Goal: Information Seeking & Learning: Find specific fact

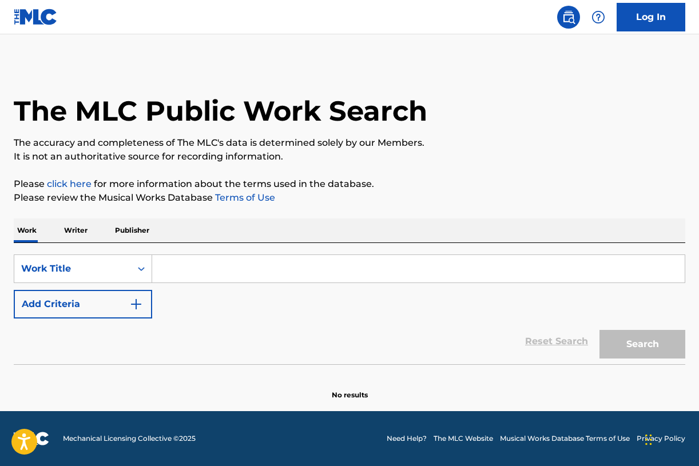
click at [81, 233] on p "Writer" at bounding box center [76, 230] width 30 height 24
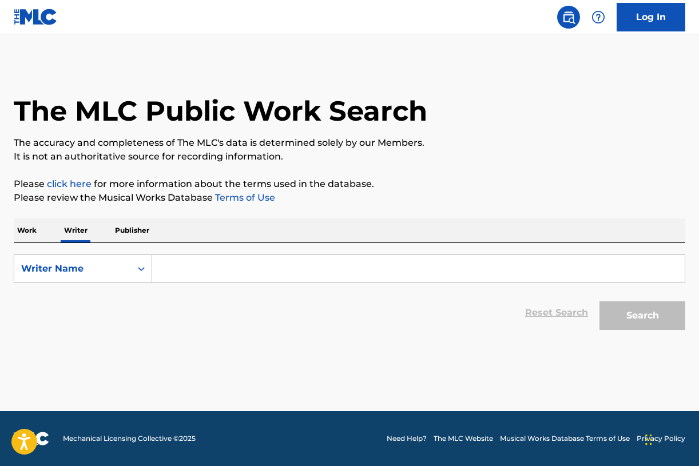
click at [186, 275] on input "Search Form" at bounding box center [418, 268] width 532 height 27
paste input "[PERSON_NAME] "[PERSON_NAME]" [PERSON_NAME]"
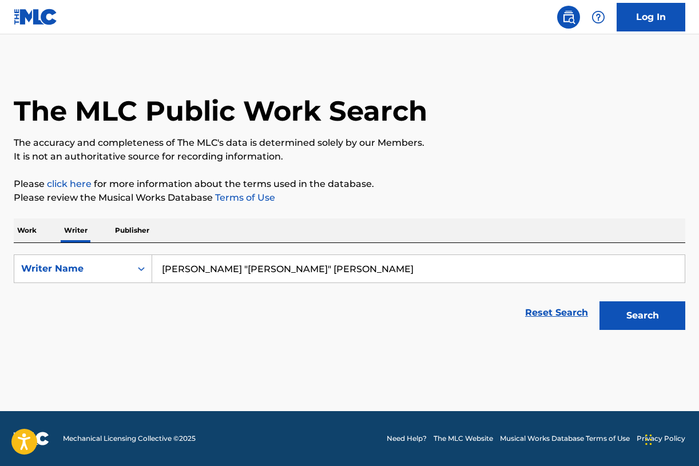
drag, startPoint x: 231, startPoint y: 268, endPoint x: 201, endPoint y: 268, distance: 29.7
click at [201, 268] on input "[PERSON_NAME] "[PERSON_NAME]" [PERSON_NAME]" at bounding box center [418, 268] width 532 height 27
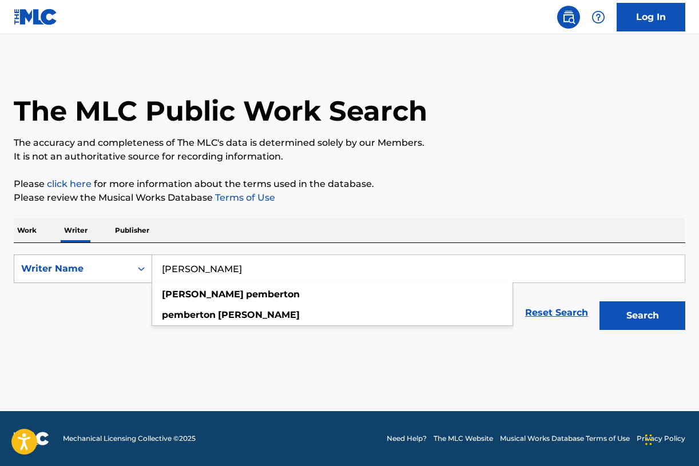
drag, startPoint x: 255, startPoint y: 268, endPoint x: 142, endPoint y: 268, distance: 112.1
click at [141, 268] on div "SearchWithCriteriad11d4e3f-ac0a-4453-9067-766a5904578f Writer Name [PERSON_NAME…" at bounding box center [349, 269] width 671 height 29
type input "[PERSON_NAME]"
click at [625, 325] on button "Search" at bounding box center [642, 315] width 86 height 29
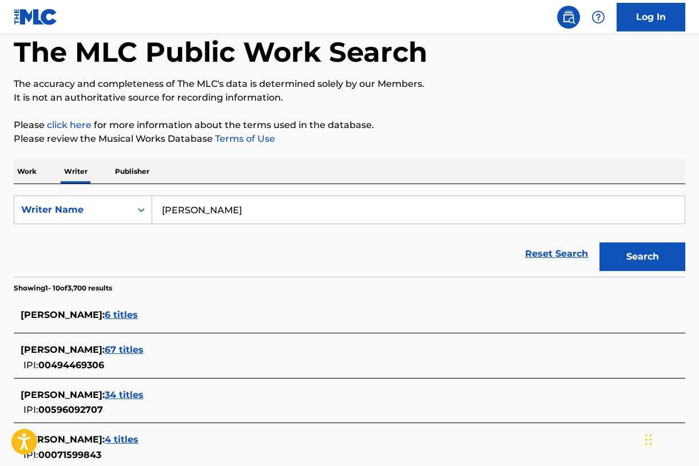
scroll to position [67, 0]
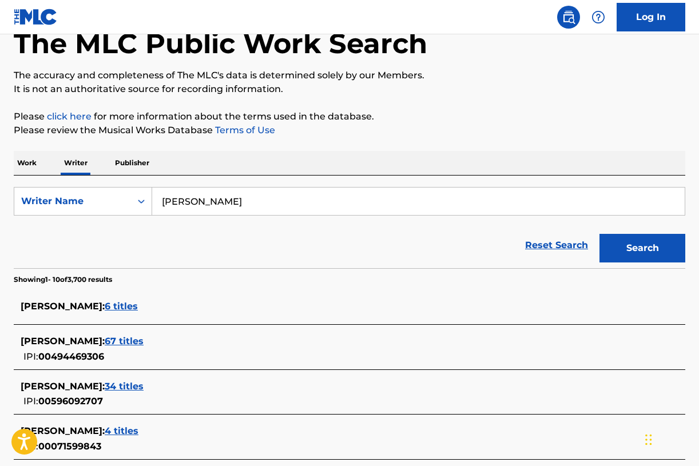
click at [32, 164] on p "Work" at bounding box center [27, 163] width 26 height 24
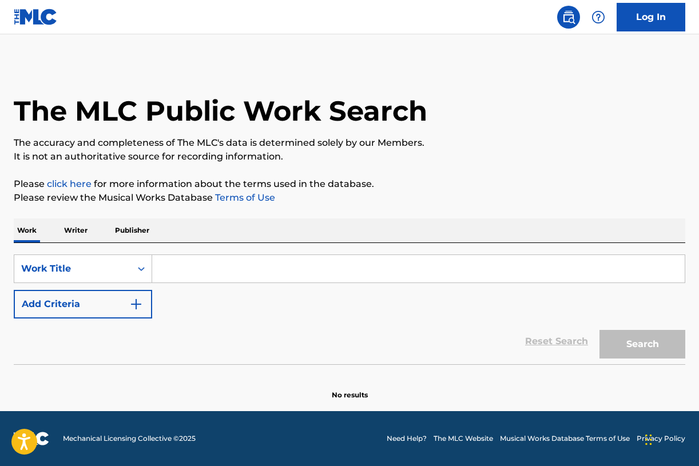
click at [203, 266] on input "Search Form" at bounding box center [418, 268] width 532 height 27
paste input "[PERSON_NAME]"
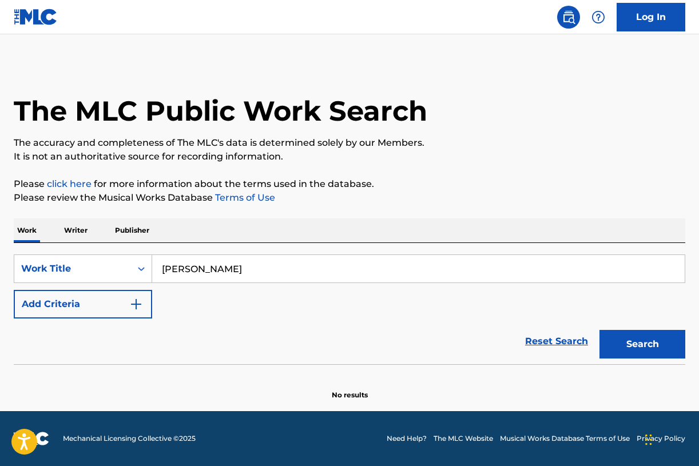
type input "[PERSON_NAME]"
click at [107, 310] on button "Add Criteria" at bounding box center [83, 304] width 138 height 29
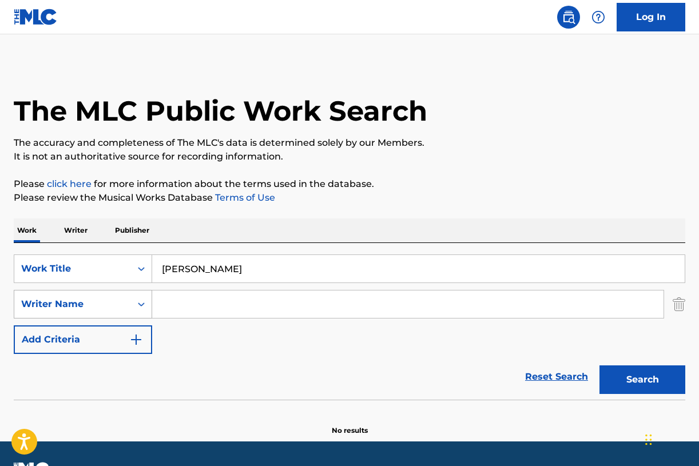
click at [129, 297] on div "Writer Name" at bounding box center [72, 304] width 117 height 22
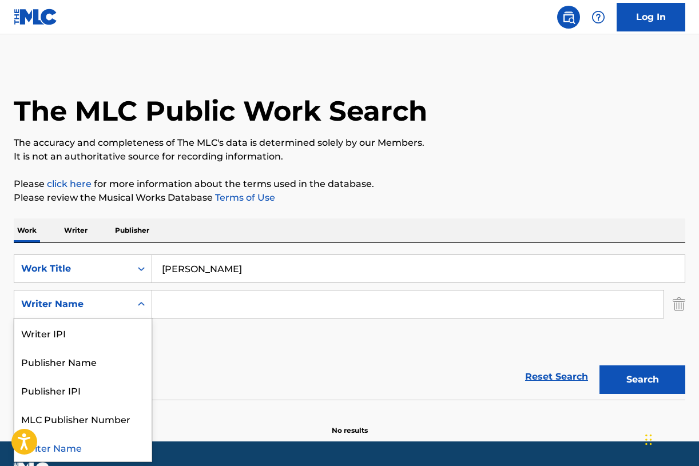
click at [187, 303] on input "Search Form" at bounding box center [407, 304] width 511 height 27
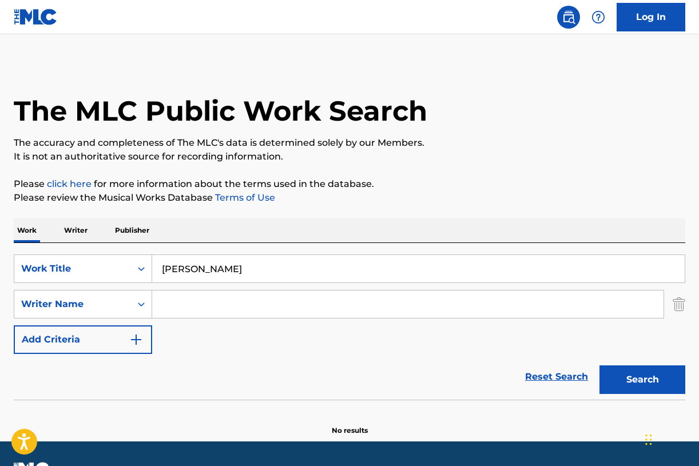
paste input "[PERSON_NAME]"
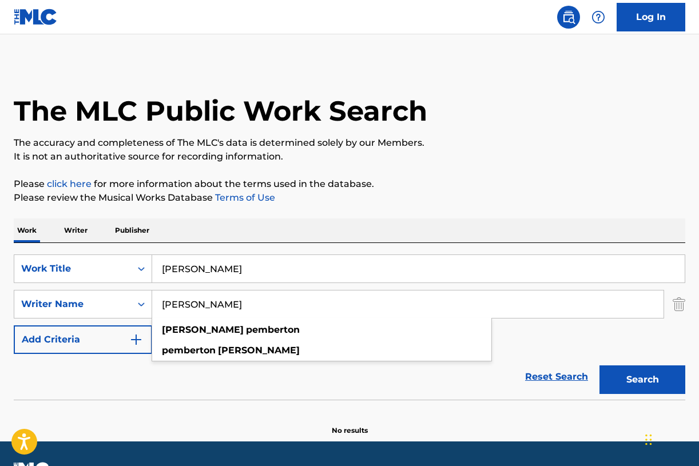
type input "[PERSON_NAME]"
drag, startPoint x: 163, startPoint y: 272, endPoint x: 328, endPoint y: 273, distance: 164.7
click at [325, 273] on input "[PERSON_NAME]" at bounding box center [418, 268] width 532 height 27
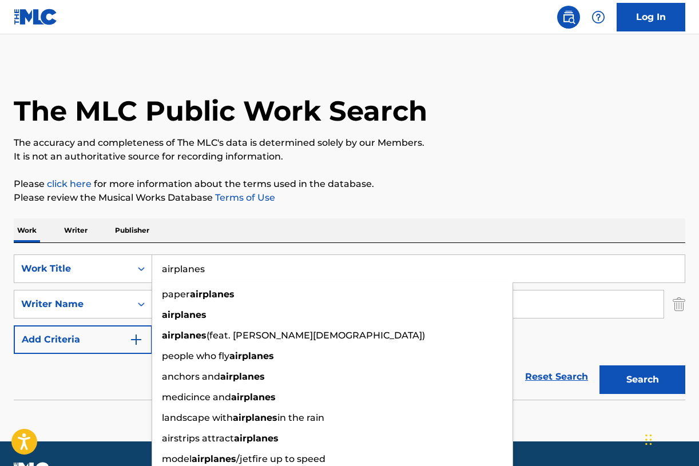
type input "airplanes"
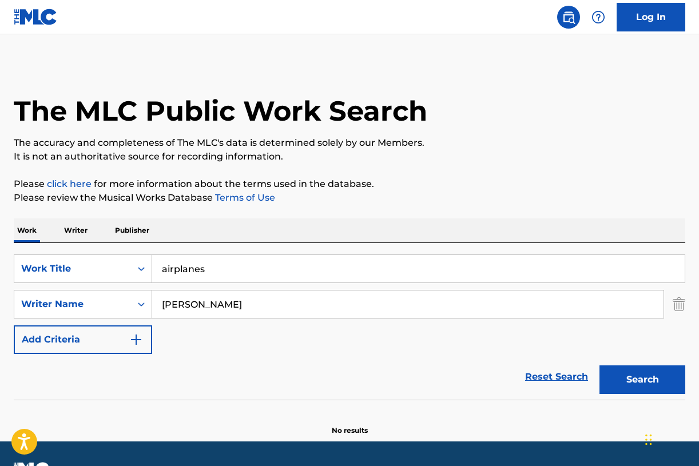
click at [563, 337] on div "SearchWithCriteria557ad018-610e-4b46-b45d-9e881550bfc3 Work Title airplanes Sea…" at bounding box center [349, 305] width 671 height 100
click at [625, 369] on button "Search" at bounding box center [642, 379] width 86 height 29
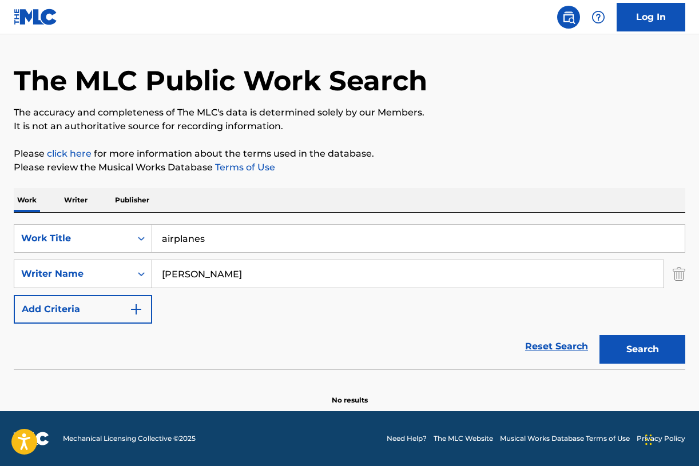
drag, startPoint x: 197, startPoint y: 274, endPoint x: 134, endPoint y: 273, distance: 63.5
click at [135, 274] on div "SearchWithCriteria2b8daa3b-e356-48f8-9140-1364fcaa130a Writer Name [PERSON_NAME]" at bounding box center [349, 274] width 671 height 29
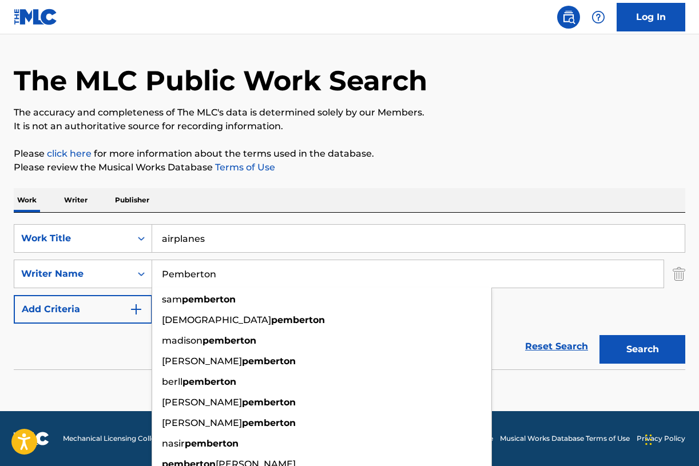
type input "Pemberton"
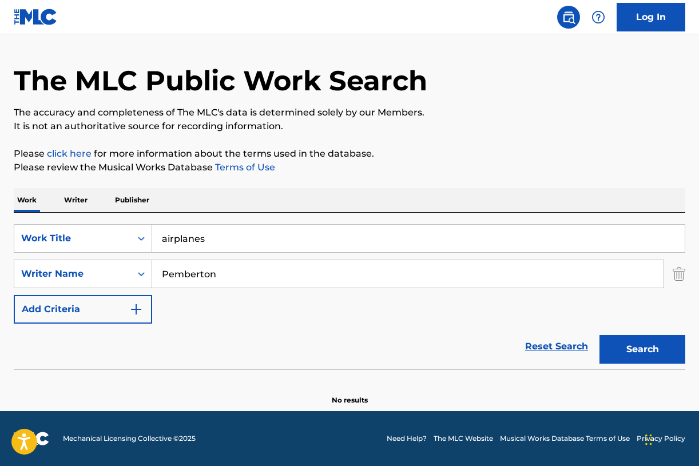
click at [635, 353] on button "Search" at bounding box center [642, 349] width 86 height 29
click at [74, 198] on p "Writer" at bounding box center [76, 200] width 30 height 24
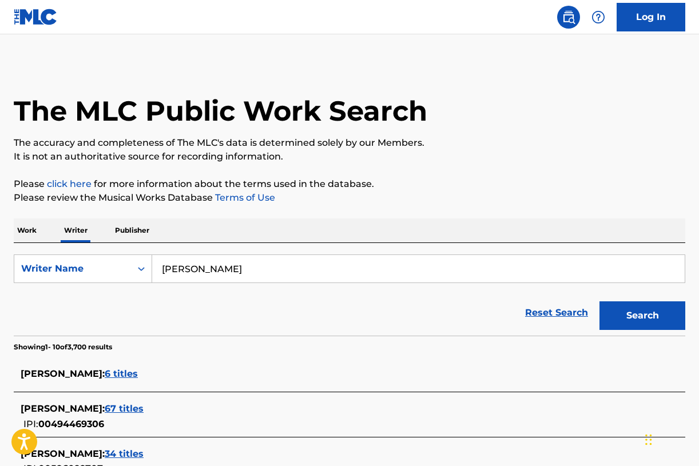
click at [144, 406] on span "67 titles" at bounding box center [124, 408] width 39 height 11
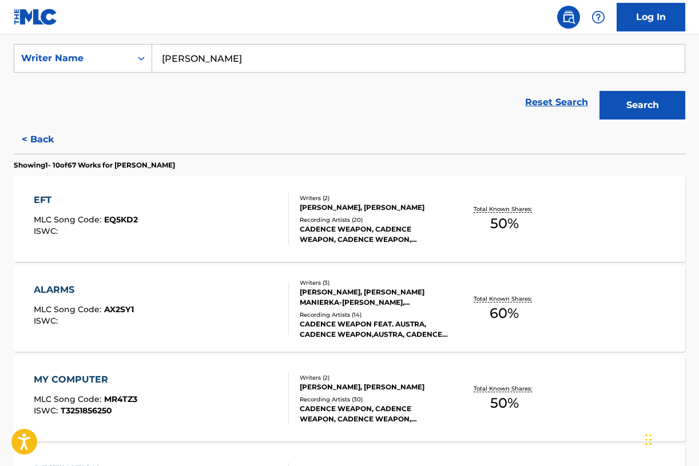
scroll to position [210, 0]
click at [362, 217] on div "Recording Artists ( 20 )" at bounding box center [374, 220] width 149 height 9
